Goal: Information Seeking & Learning: Learn about a topic

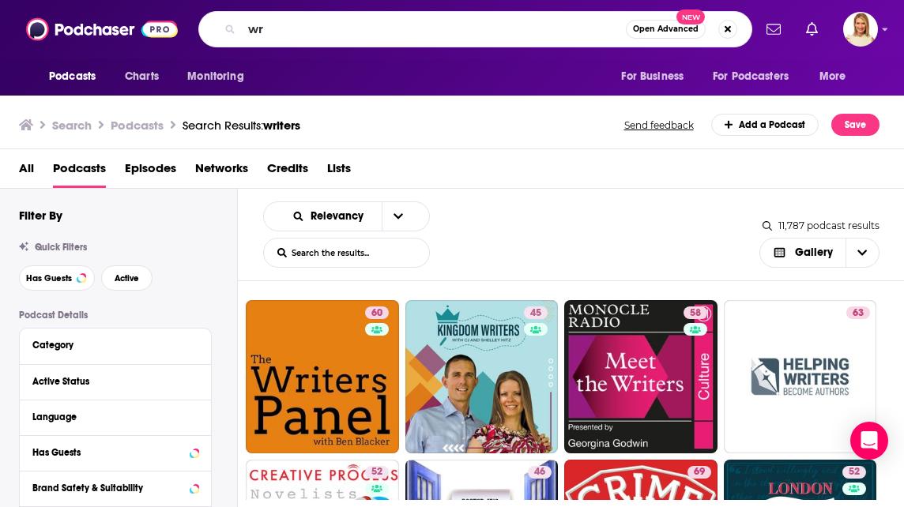
type input "w"
type input "[PERSON_NAME]"
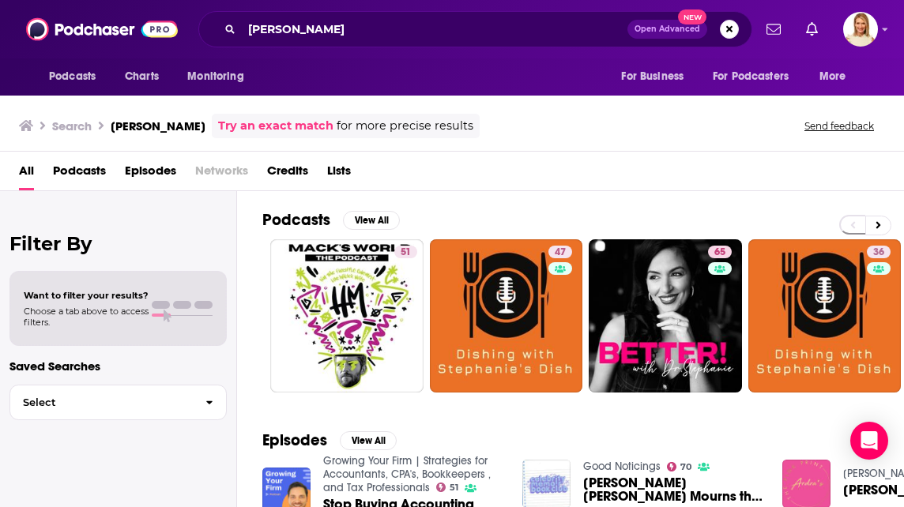
click at [67, 181] on span "Podcasts" at bounding box center [79, 174] width 53 height 32
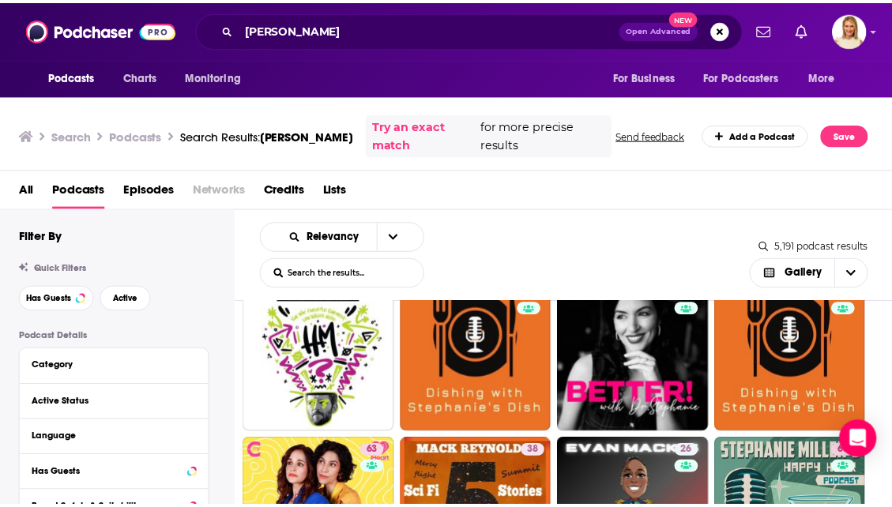
scroll to position [32, 0]
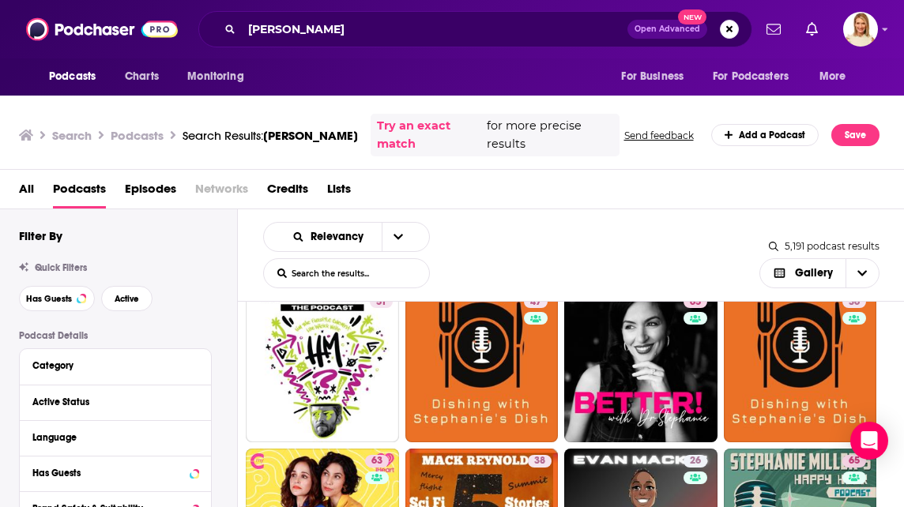
click at [352, 378] on link "51" at bounding box center [322, 365] width 153 height 153
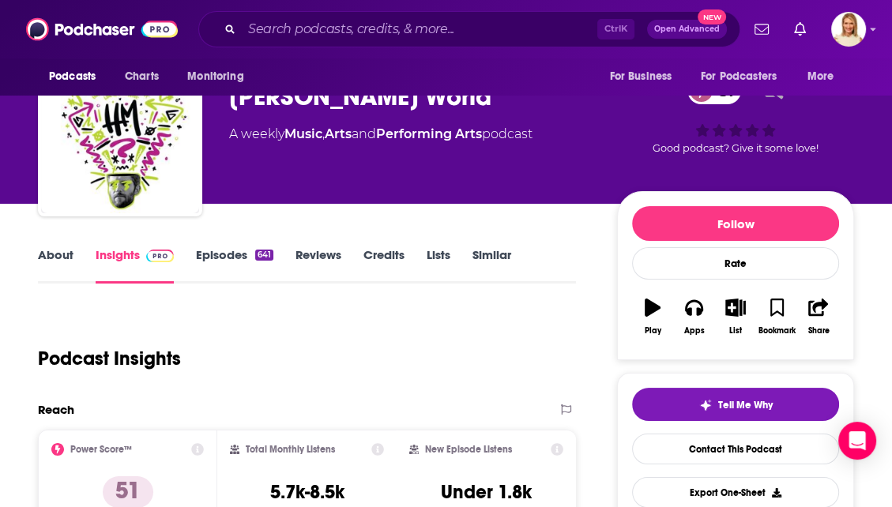
scroll to position [52, 0]
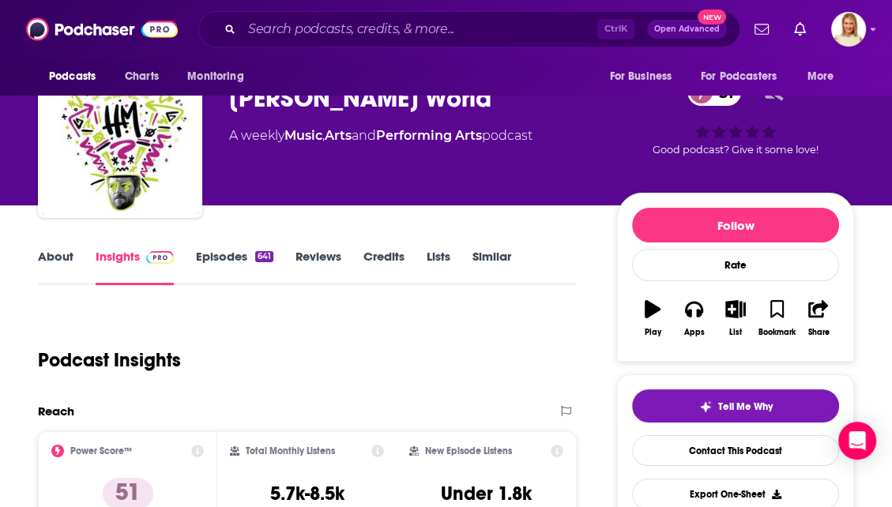
click at [51, 251] on link "About" at bounding box center [56, 267] width 36 height 36
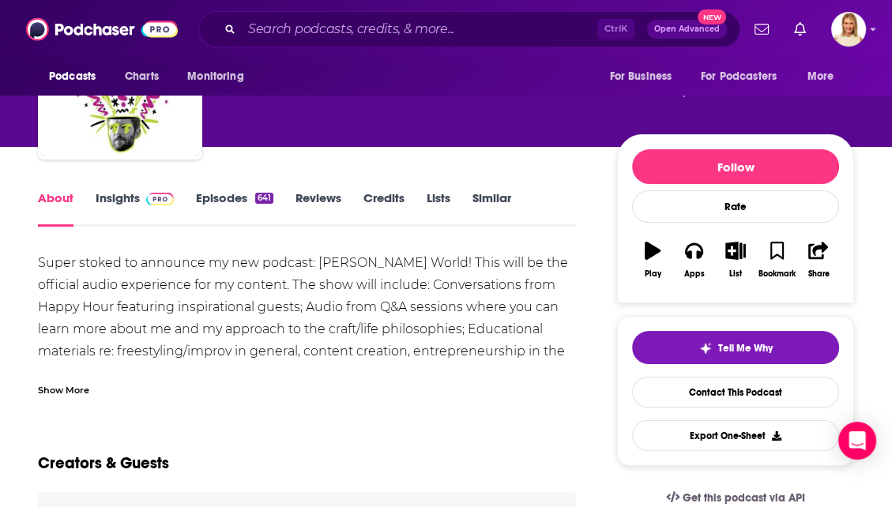
scroll to position [111, 0]
click at [73, 392] on div "Show More" at bounding box center [63, 389] width 51 height 15
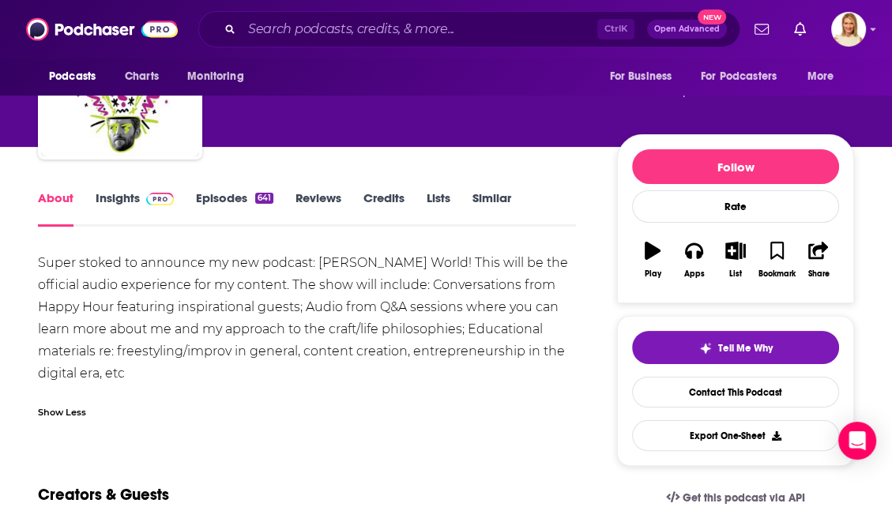
click at [240, 196] on link "Episodes 641" at bounding box center [234, 208] width 77 height 36
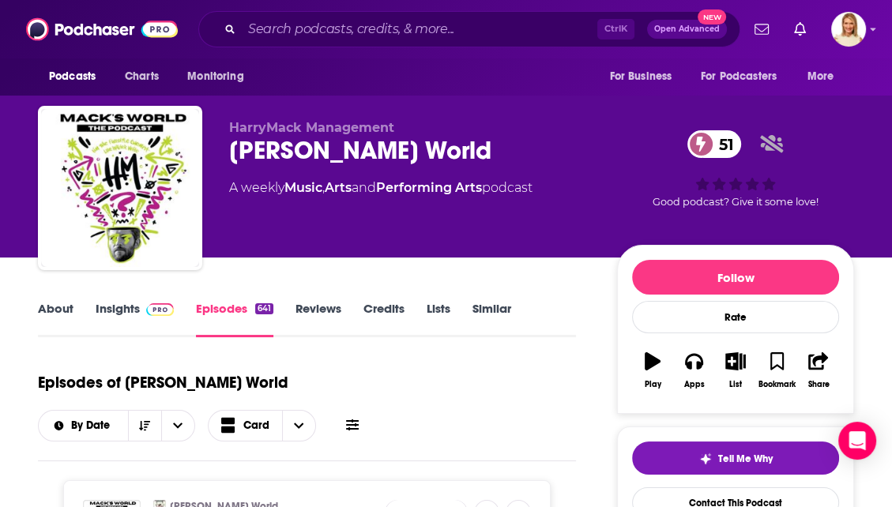
click at [375, 302] on link "Credits" at bounding box center [383, 319] width 41 height 36
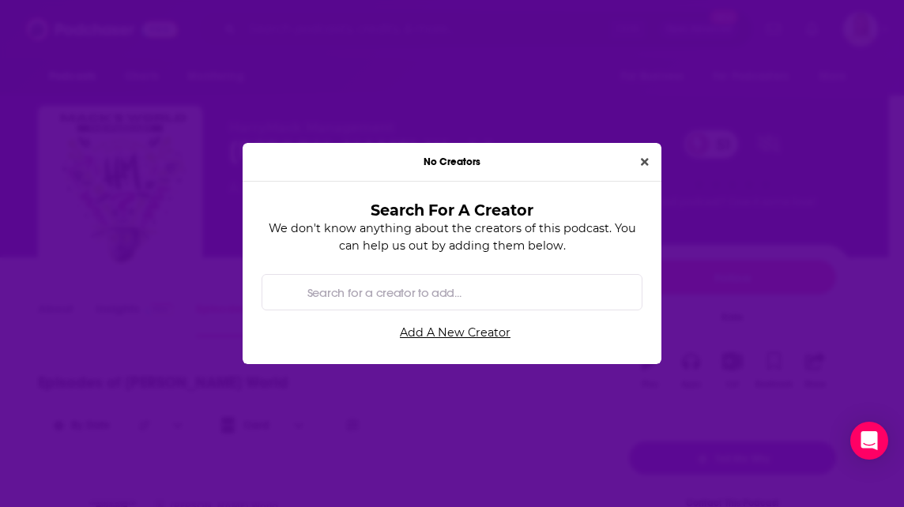
click at [643, 163] on icon "Close" at bounding box center [645, 162] width 8 height 8
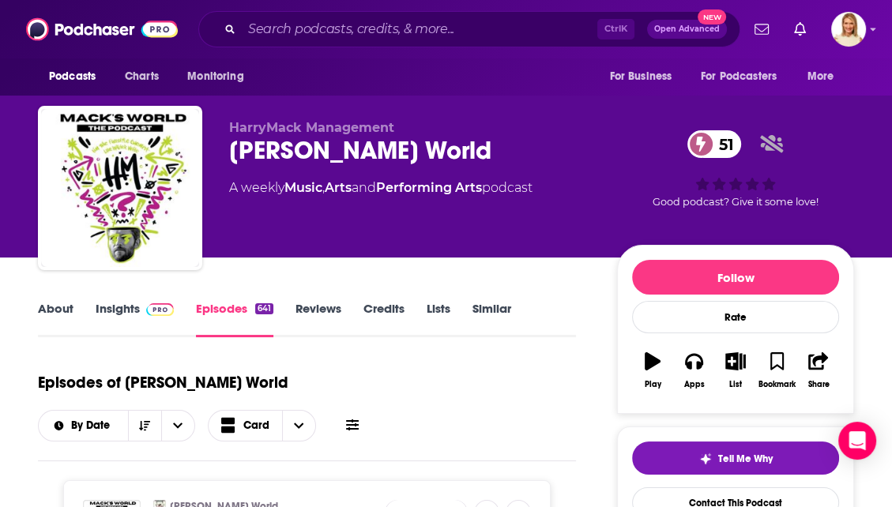
click at [379, 322] on link "Credits" at bounding box center [383, 319] width 41 height 36
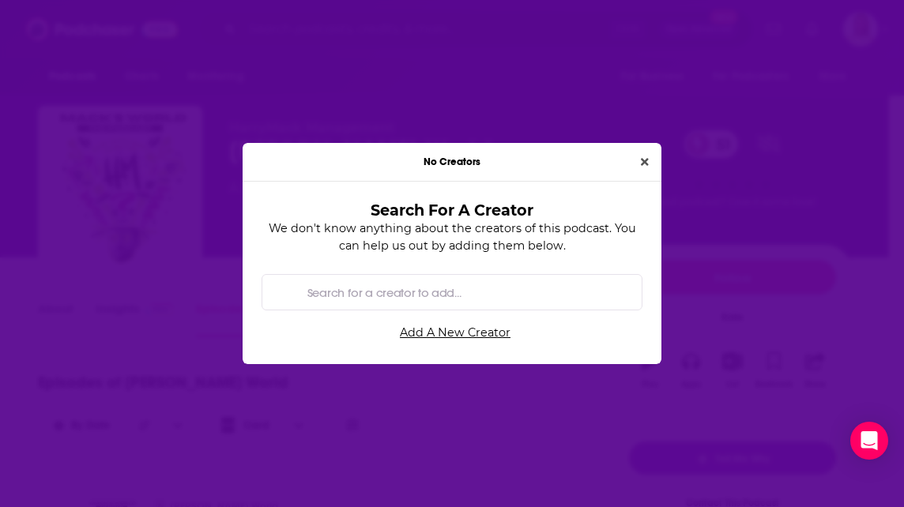
click at [645, 162] on icon "Close" at bounding box center [645, 162] width 8 height 8
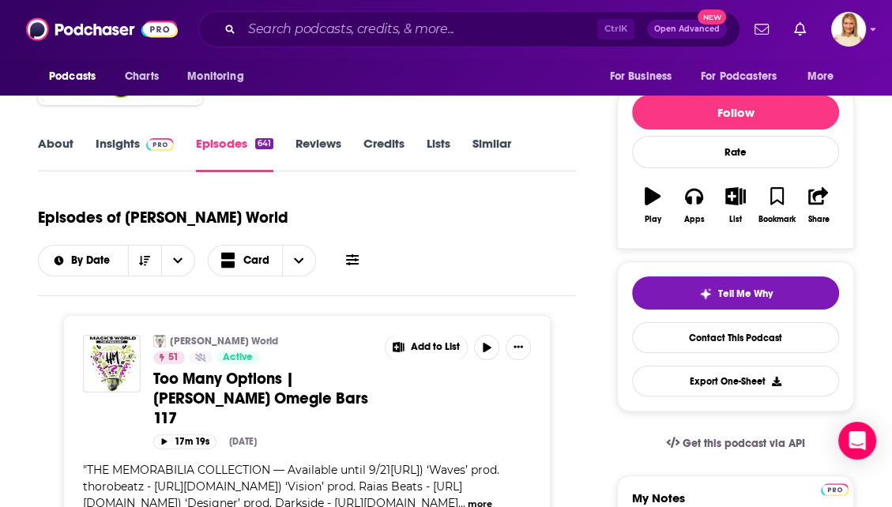
scroll to position [160, 0]
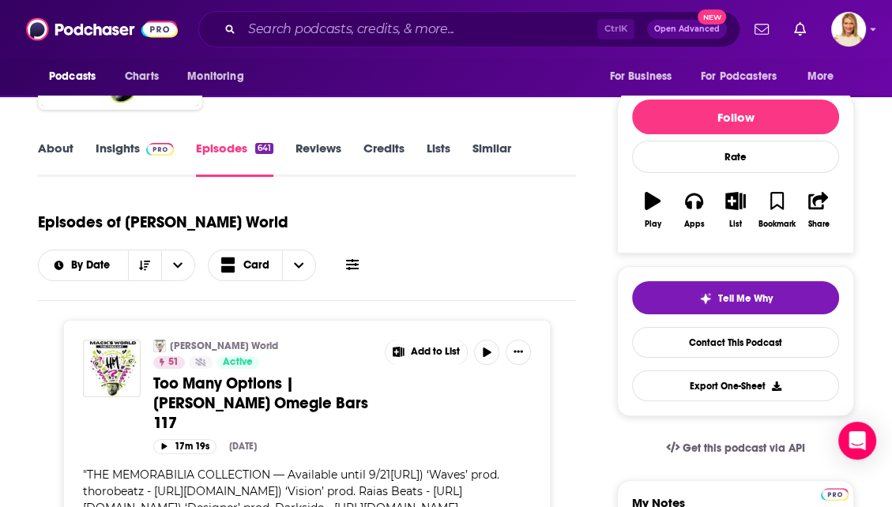
click at [326, 149] on link "Reviews" at bounding box center [318, 159] width 46 height 36
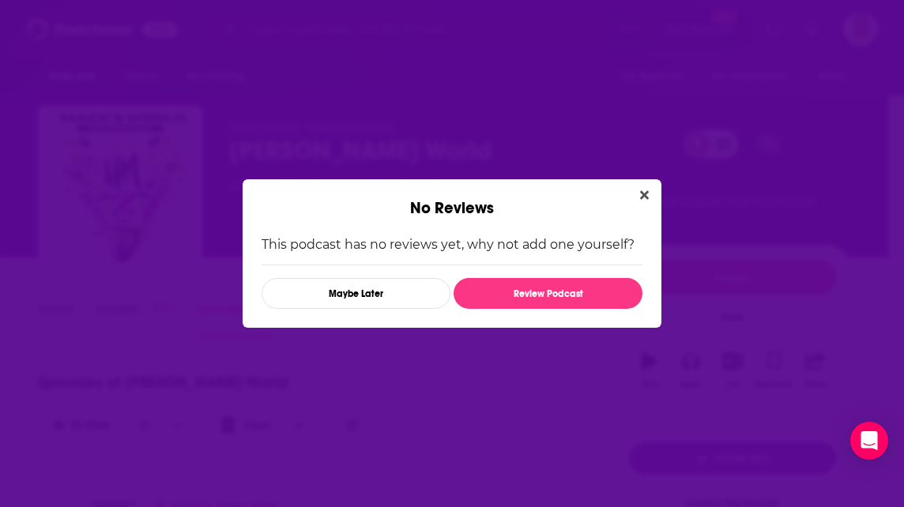
click at [644, 196] on icon "Close" at bounding box center [644, 195] width 9 height 9
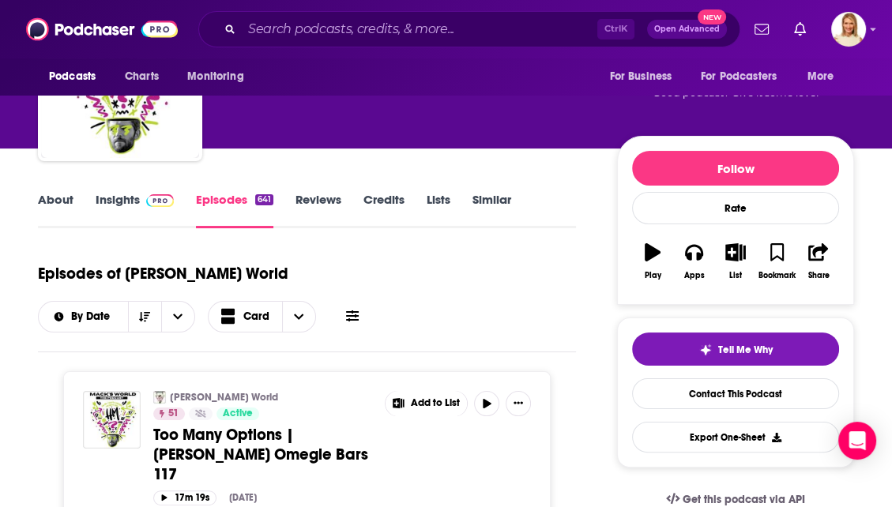
scroll to position [107, 0]
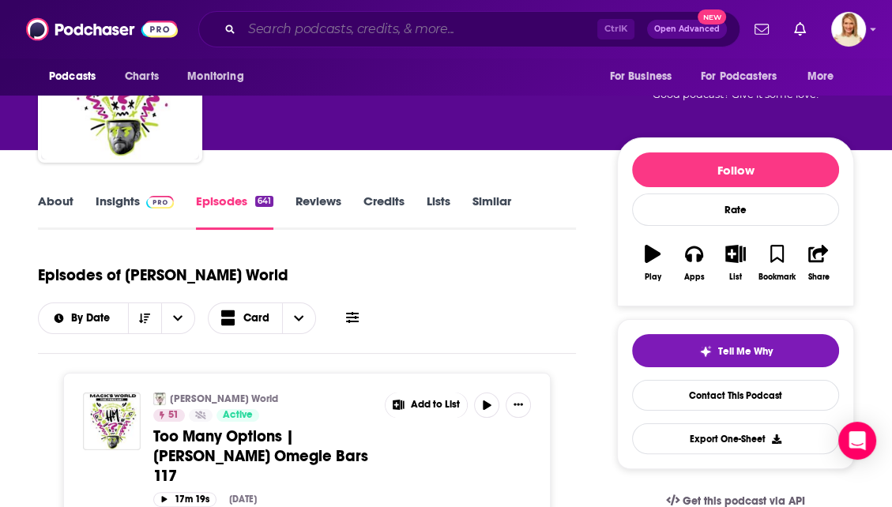
click at [390, 36] on input "Search podcasts, credits, & more..." at bounding box center [420, 29] width 356 height 25
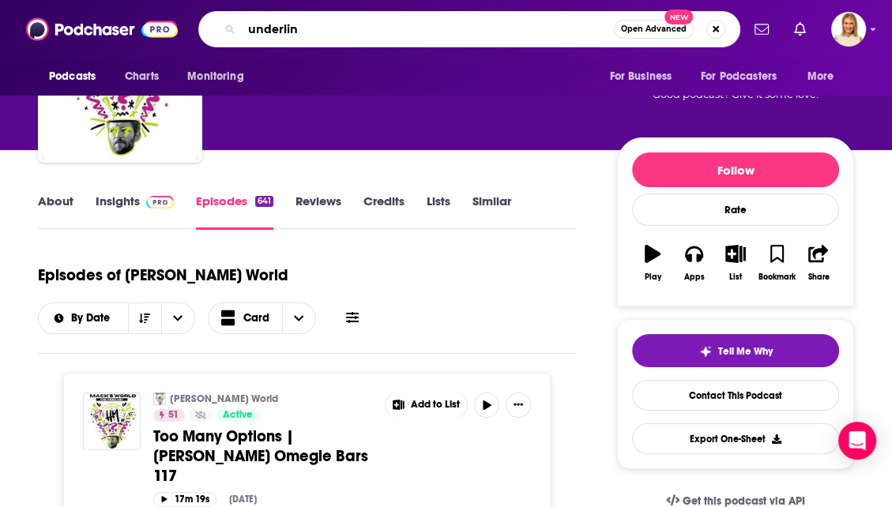
type input "underline"
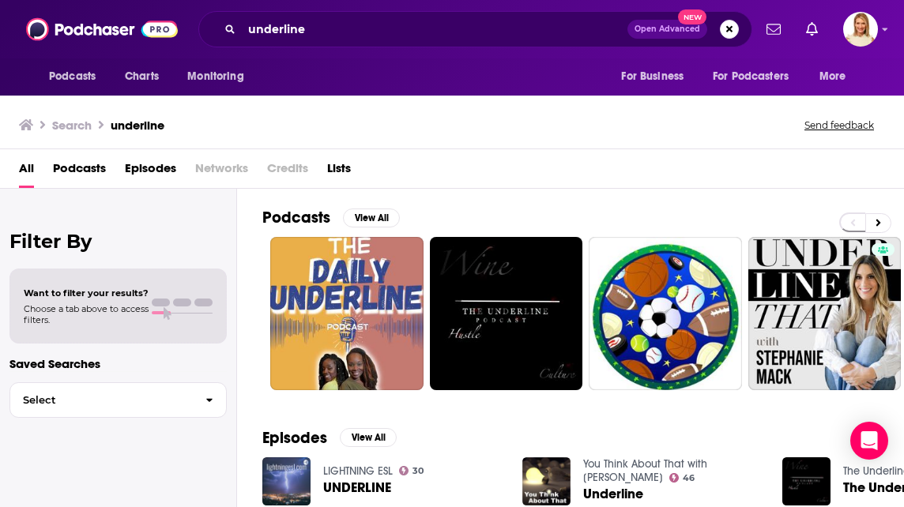
click at [815, 294] on link at bounding box center [824, 313] width 153 height 153
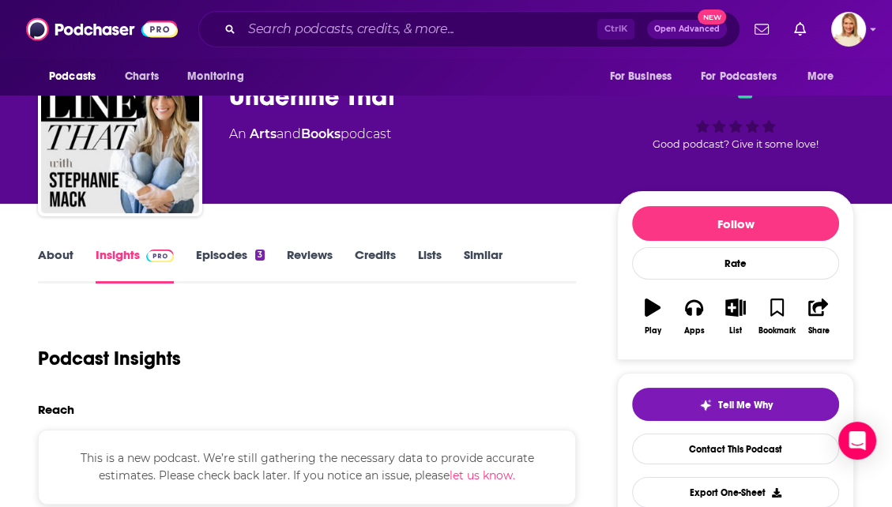
scroll to position [53, 0]
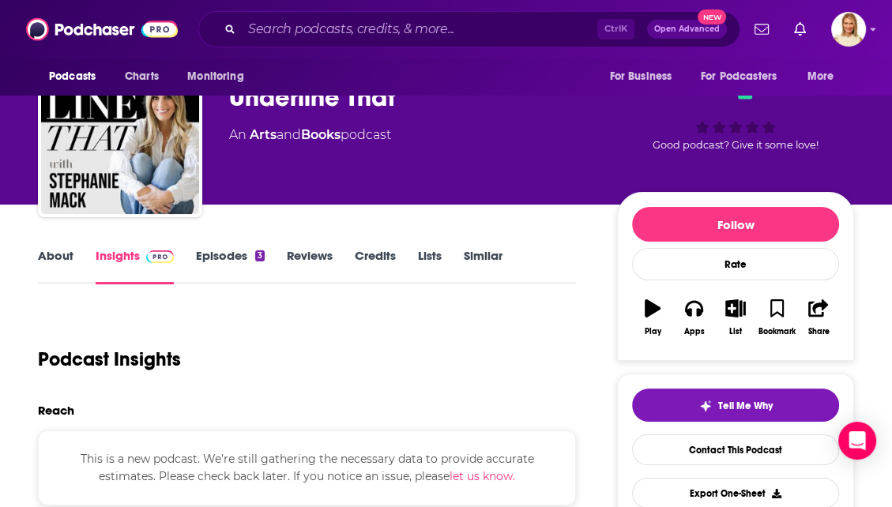
click at [59, 255] on link "About" at bounding box center [56, 266] width 36 height 36
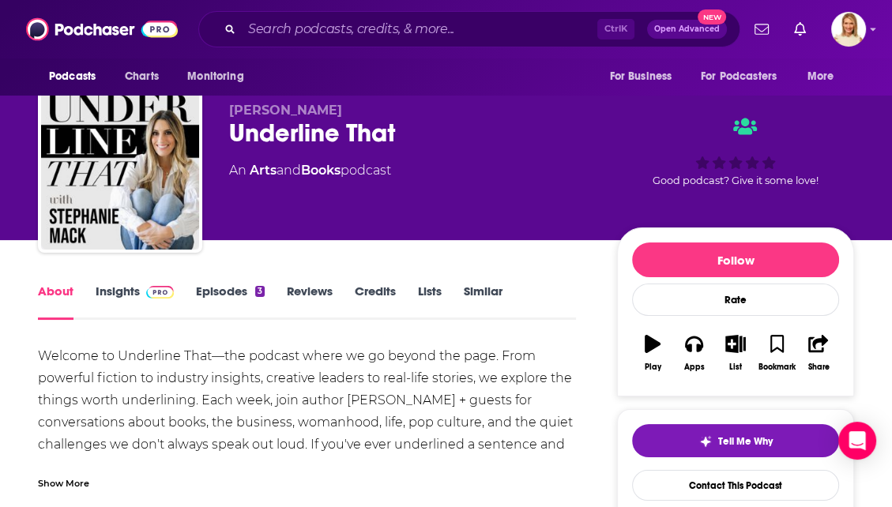
scroll to position [17, 0]
click at [121, 294] on link "Insights" at bounding box center [135, 302] width 78 height 36
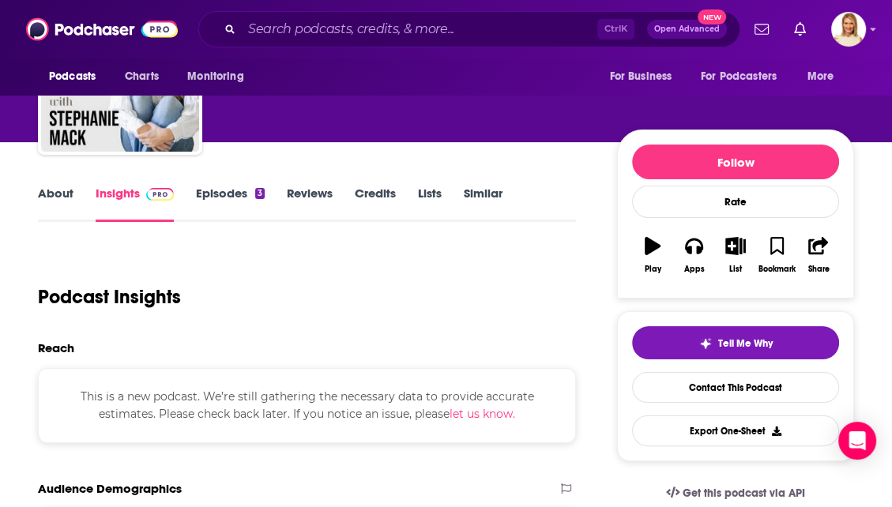
scroll to position [113, 0]
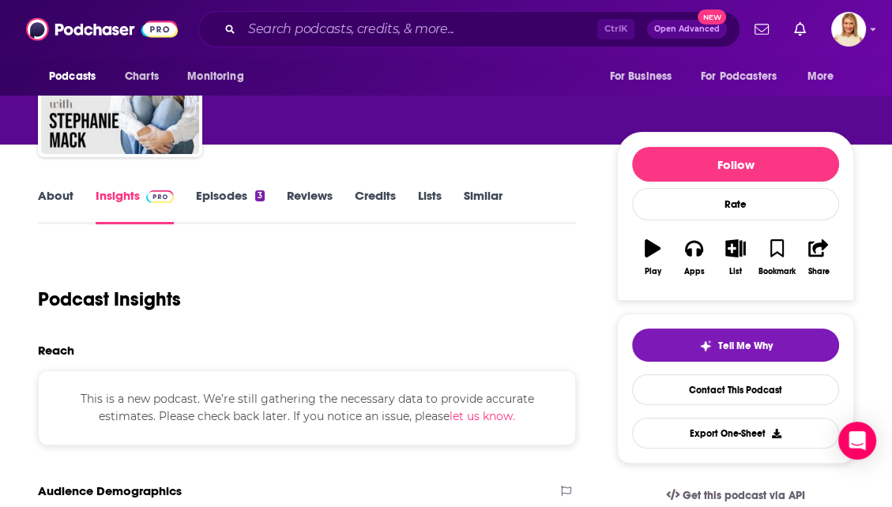
click at [70, 208] on link "About" at bounding box center [56, 206] width 36 height 36
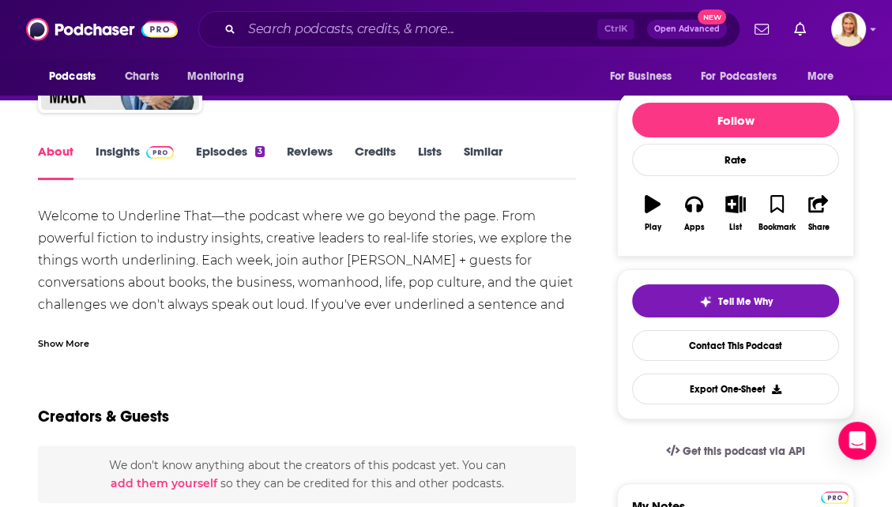
scroll to position [159, 0]
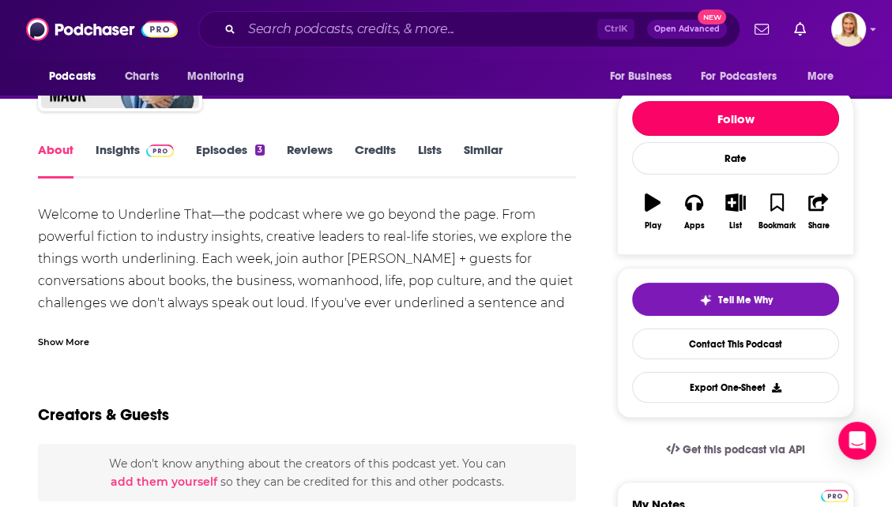
click at [773, 121] on button "Follow" at bounding box center [735, 118] width 207 height 35
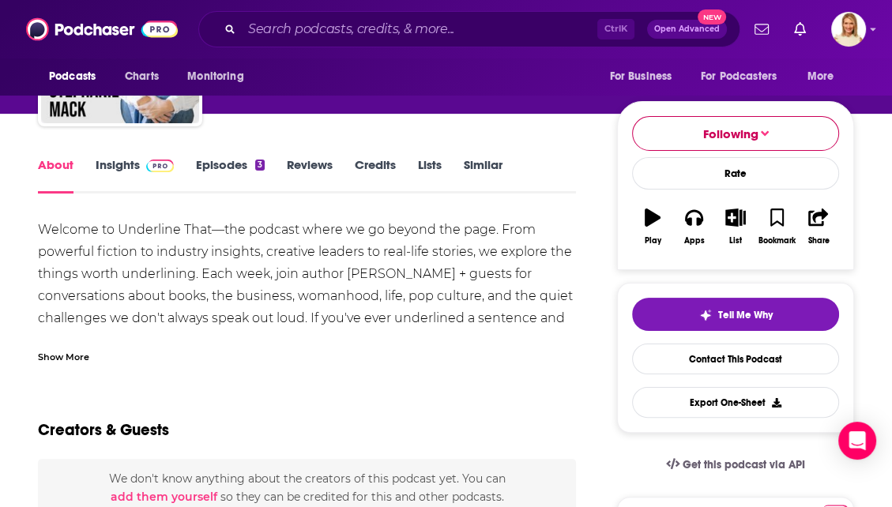
scroll to position [122, 0]
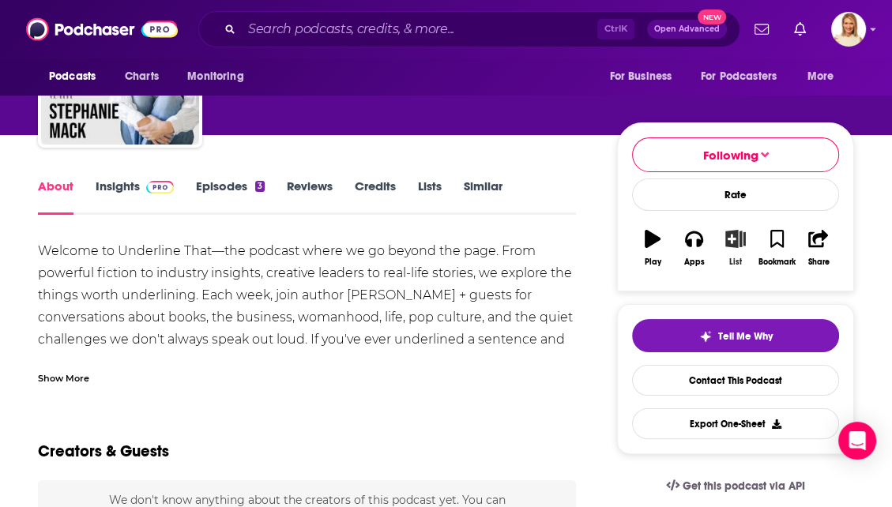
click at [740, 240] on icon "button" at bounding box center [736, 238] width 20 height 17
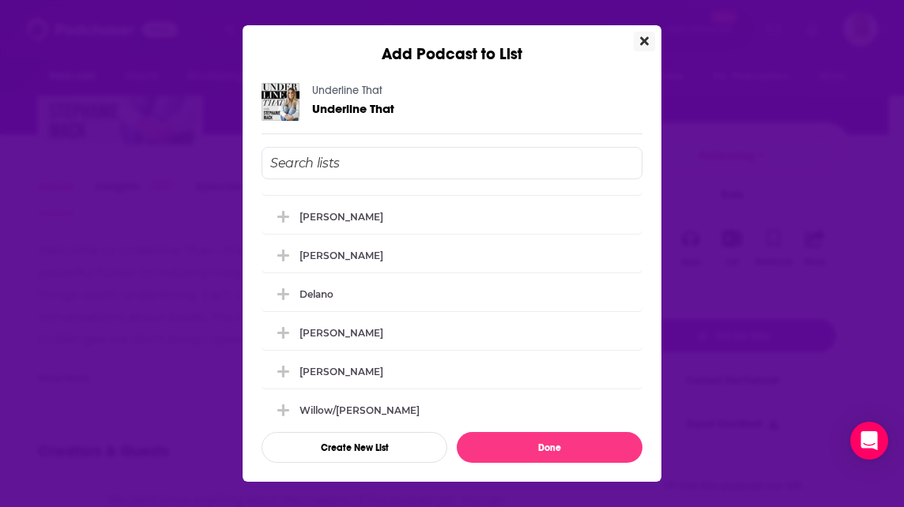
scroll to position [110, 0]
click at [284, 292] on icon "Add Podcast To List" at bounding box center [283, 294] width 12 height 12
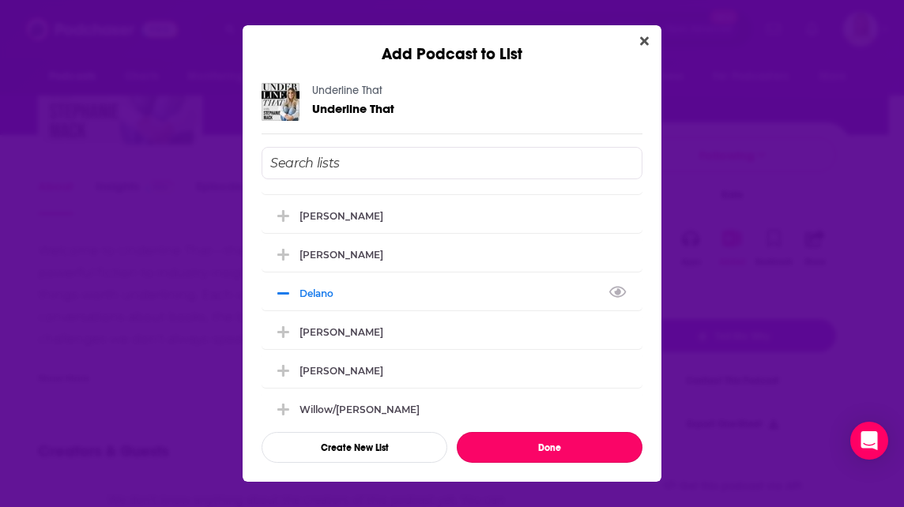
click at [582, 447] on button "Done" at bounding box center [550, 447] width 186 height 31
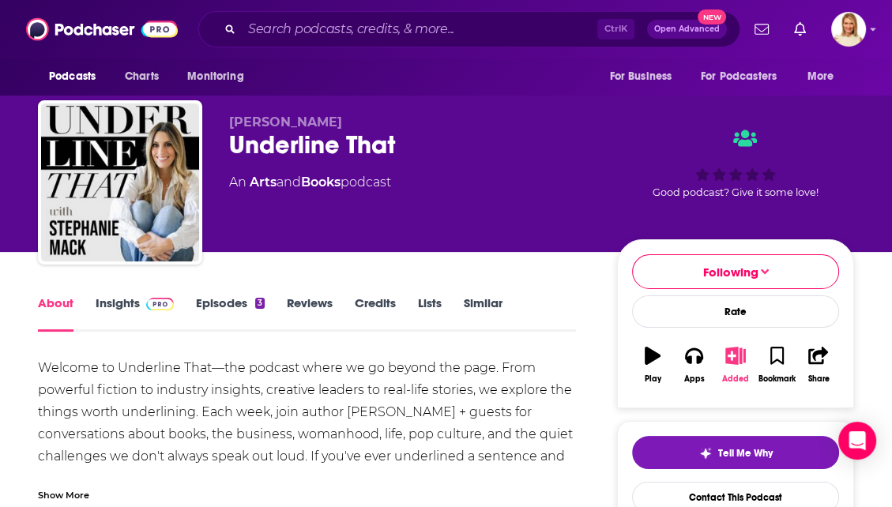
scroll to position [0, 0]
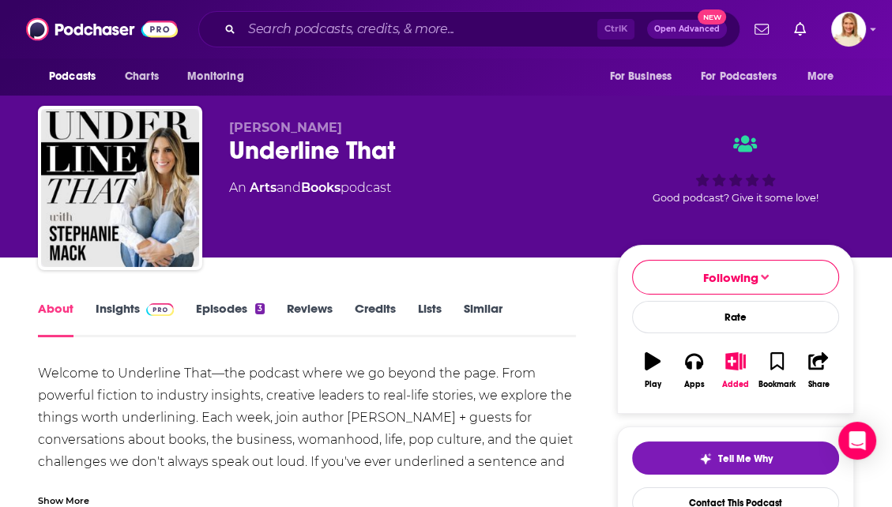
click at [241, 314] on link "Episodes 3" at bounding box center [230, 319] width 69 height 36
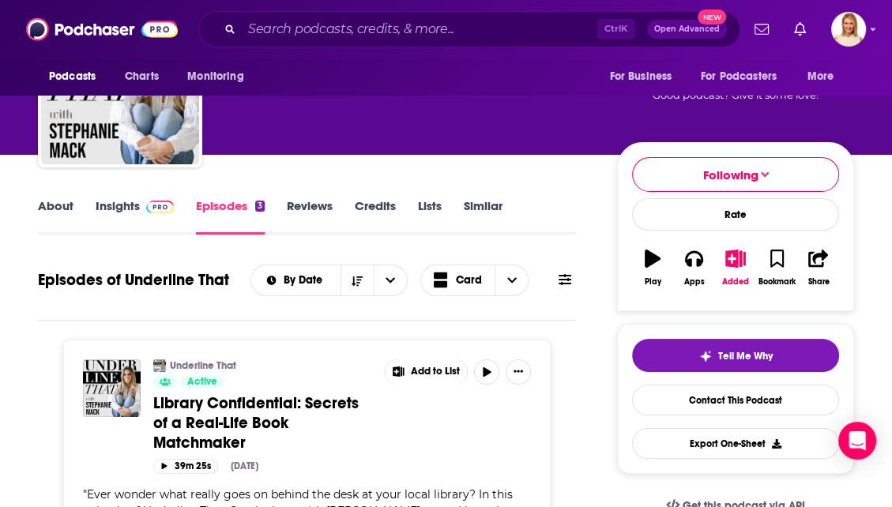
scroll to position [104, 0]
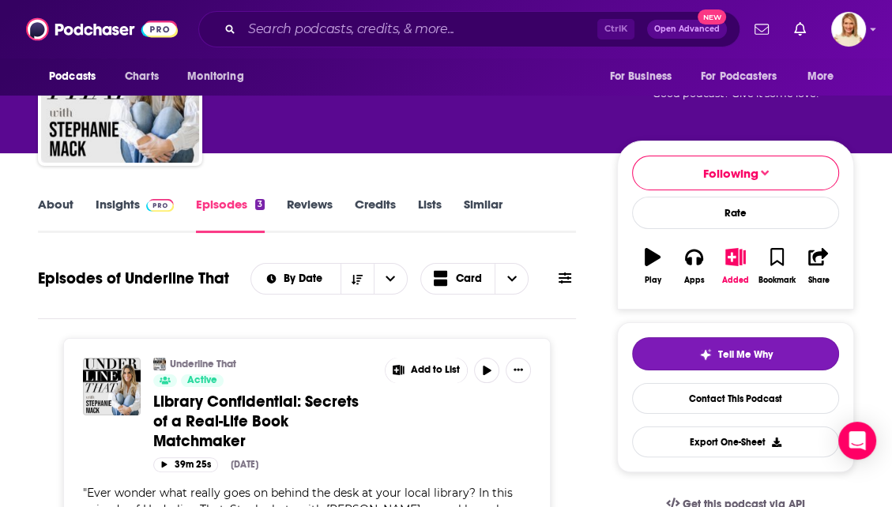
click at [737, 357] on span "Tell Me Why" at bounding box center [745, 354] width 55 height 13
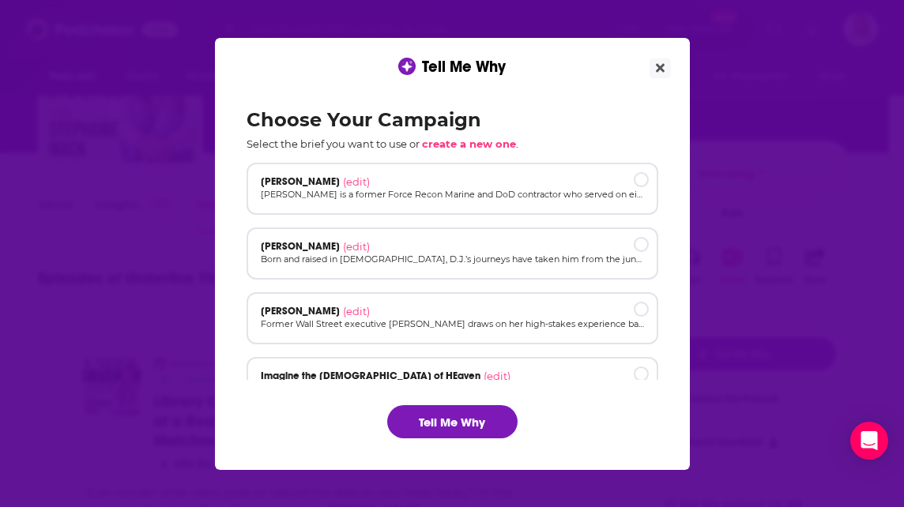
scroll to position [66, 0]
click at [514, 325] on p "Former Wall Street executive [PERSON_NAME] draws on her high-stakes experience …" at bounding box center [452, 323] width 383 height 13
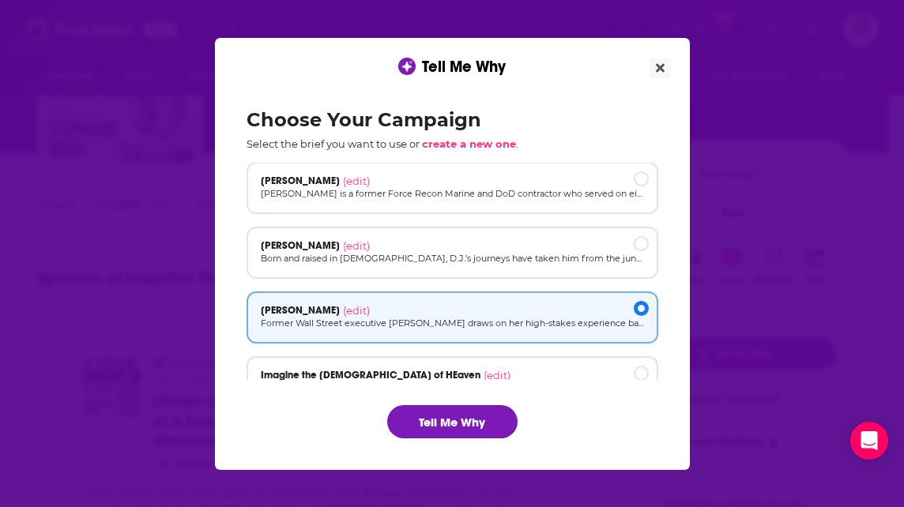
click at [482, 424] on button "Tell Me Why" at bounding box center [452, 421] width 130 height 33
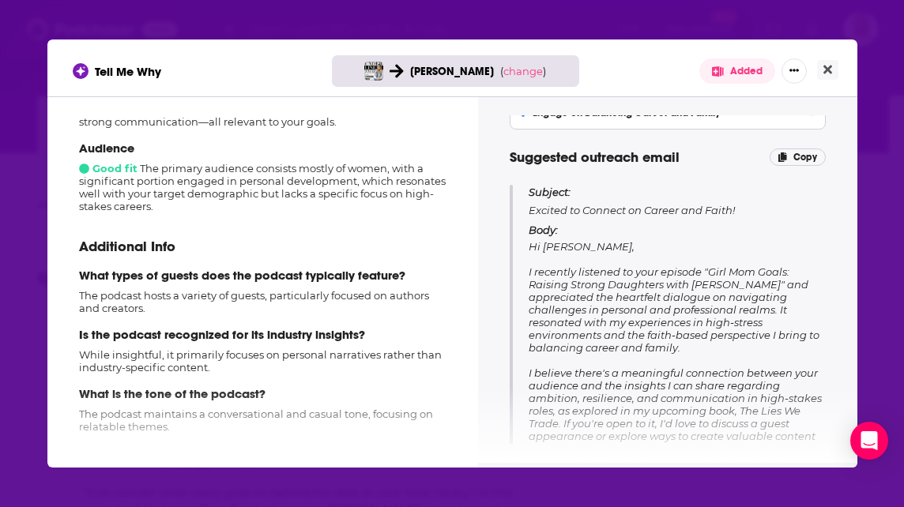
scroll to position [300, 0]
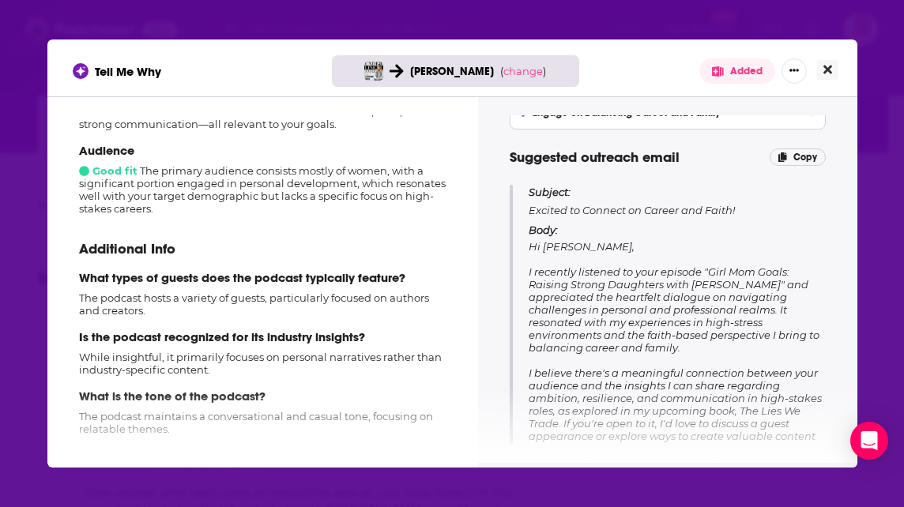
click at [826, 70] on icon "Close" at bounding box center [827, 70] width 9 height 9
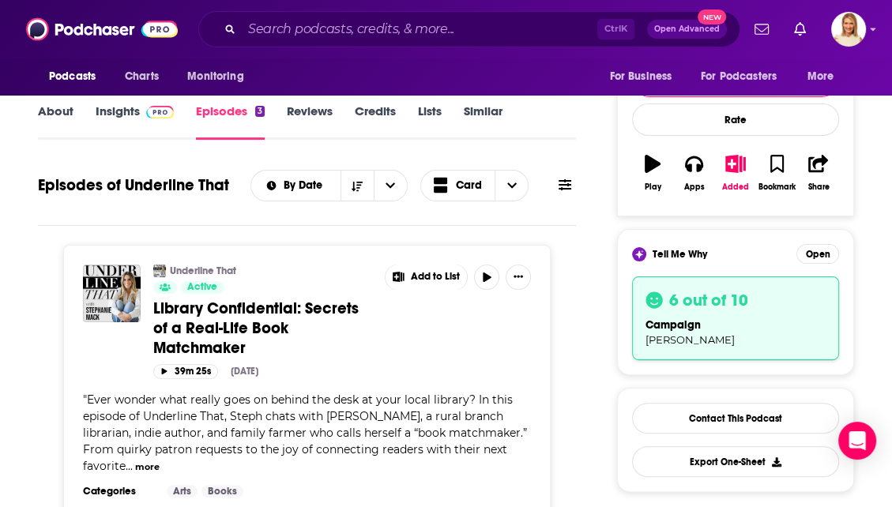
scroll to position [197, 0]
